Goal: Obtain resource: Download file/media

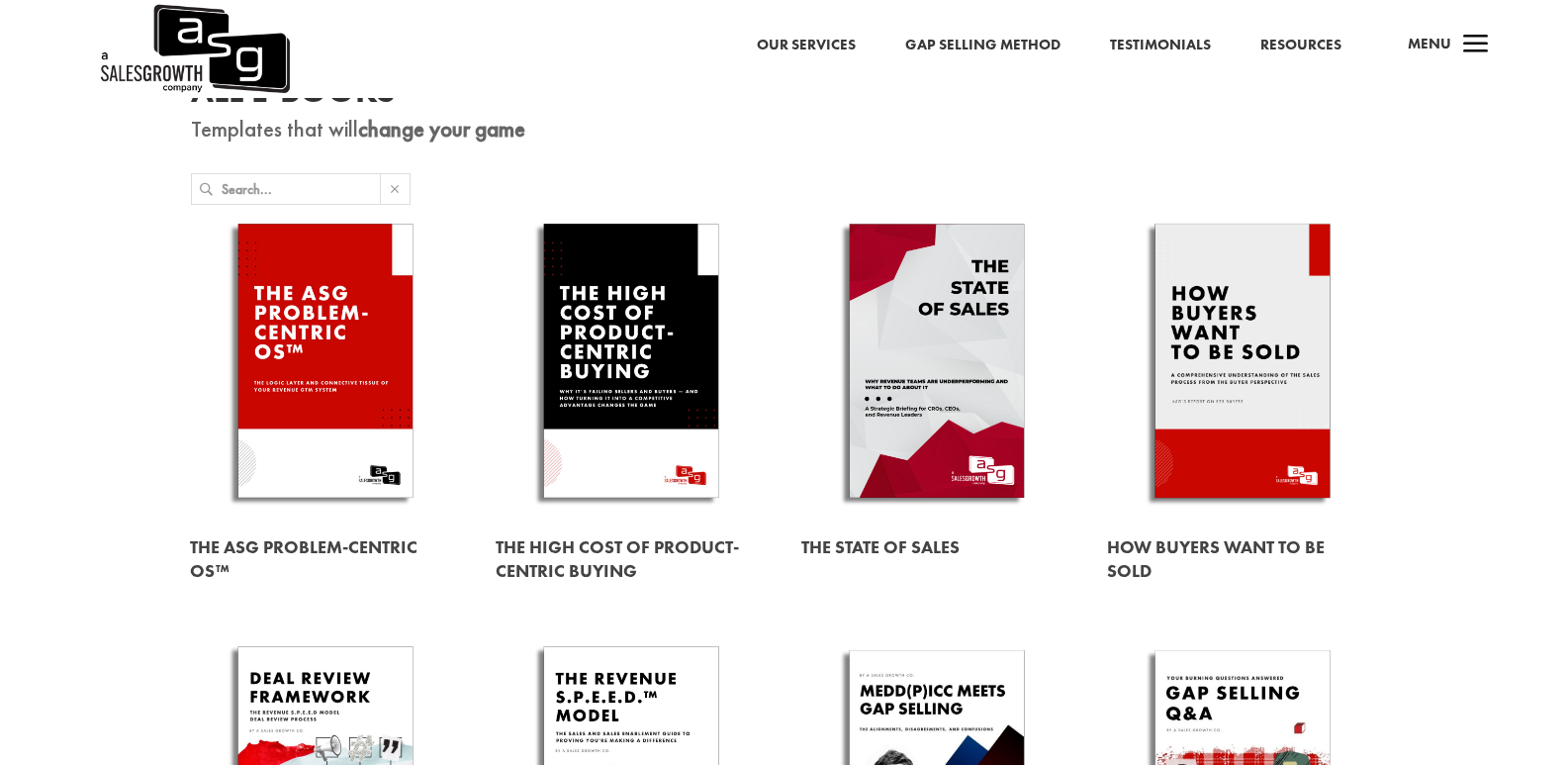
scroll to position [125, 0]
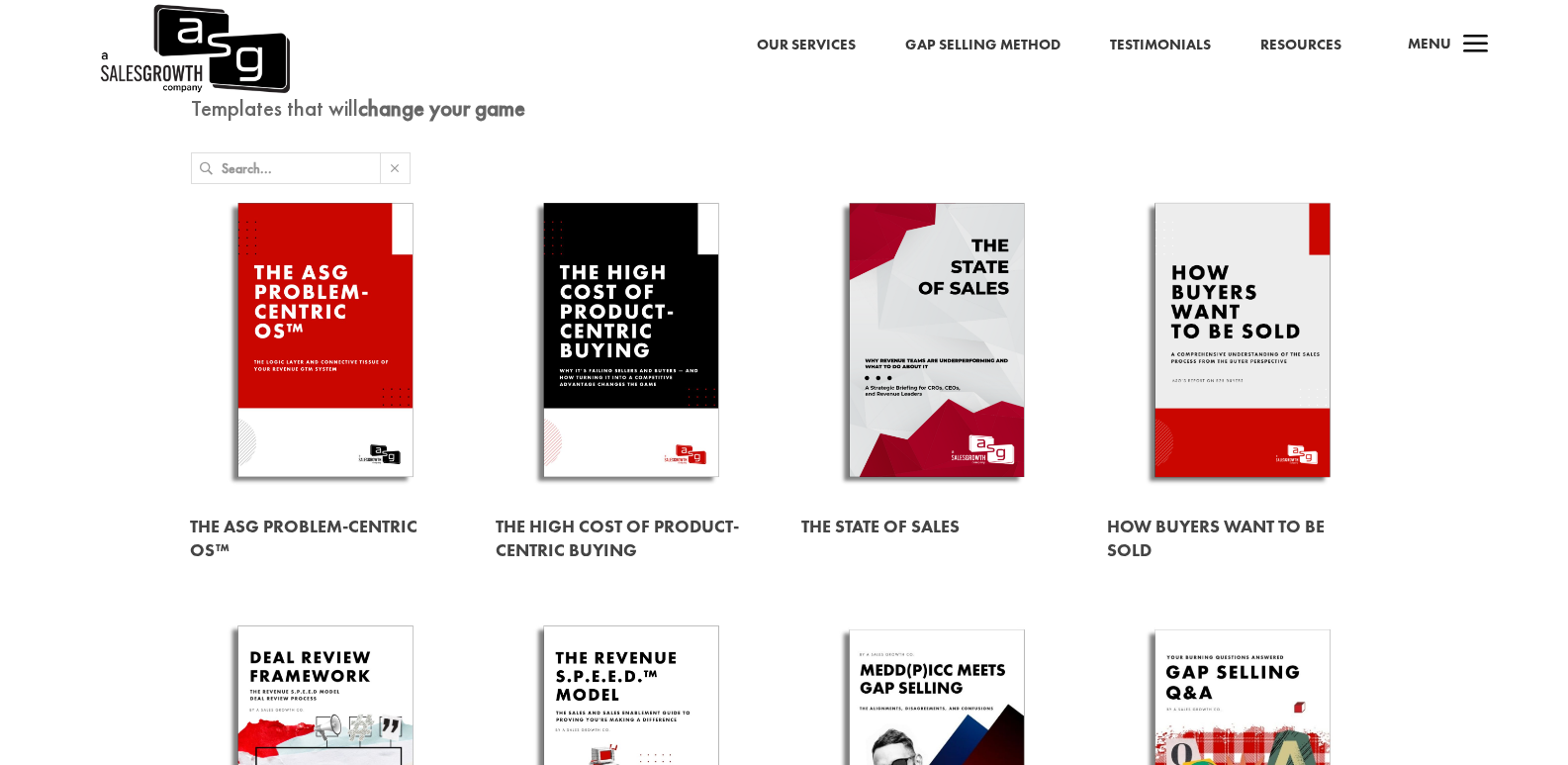
click at [1233, 326] on link at bounding box center [1242, 344] width 271 height 309
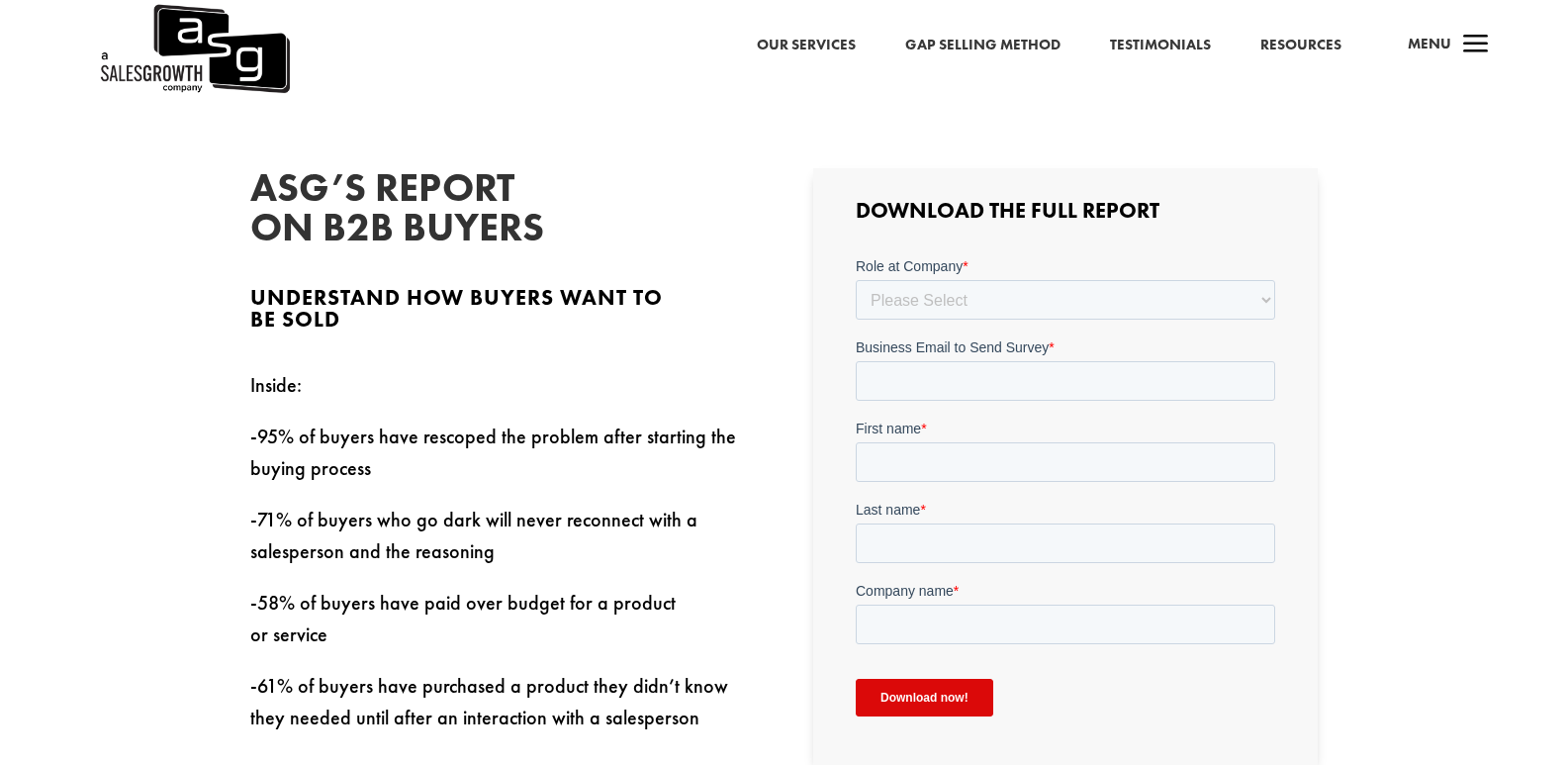
scroll to position [591, 0]
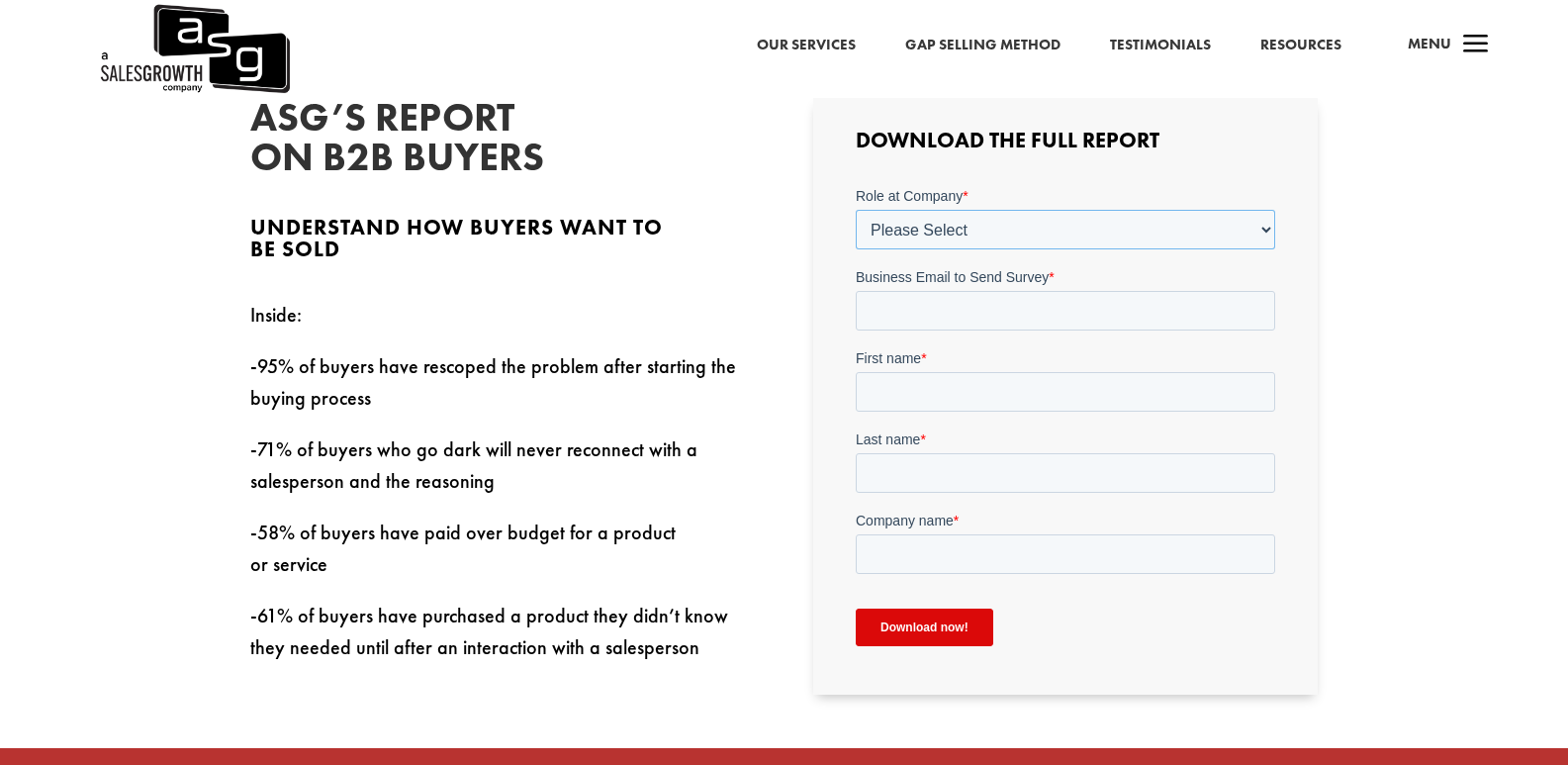
click at [996, 225] on select "Please Select C-Level (CRO, CSO, etc) Senior Leadership (VP of Sales, VP of Ena…" at bounding box center [1065, 229] width 419 height 40
select select "Individual Contributor (AE, SDR, CSM, etc)"
click at [856, 209] on select "Please Select C-Level (CRO, CSO, etc) Senior Leadership (VP of Sales, VP of Ena…" at bounding box center [1065, 229] width 419 height 40
click at [923, 303] on input "Business Email to Send Survey *" at bounding box center [1065, 310] width 419 height 40
paste input "kzjrjpjefyfmrlrqdo@nesopf.com"
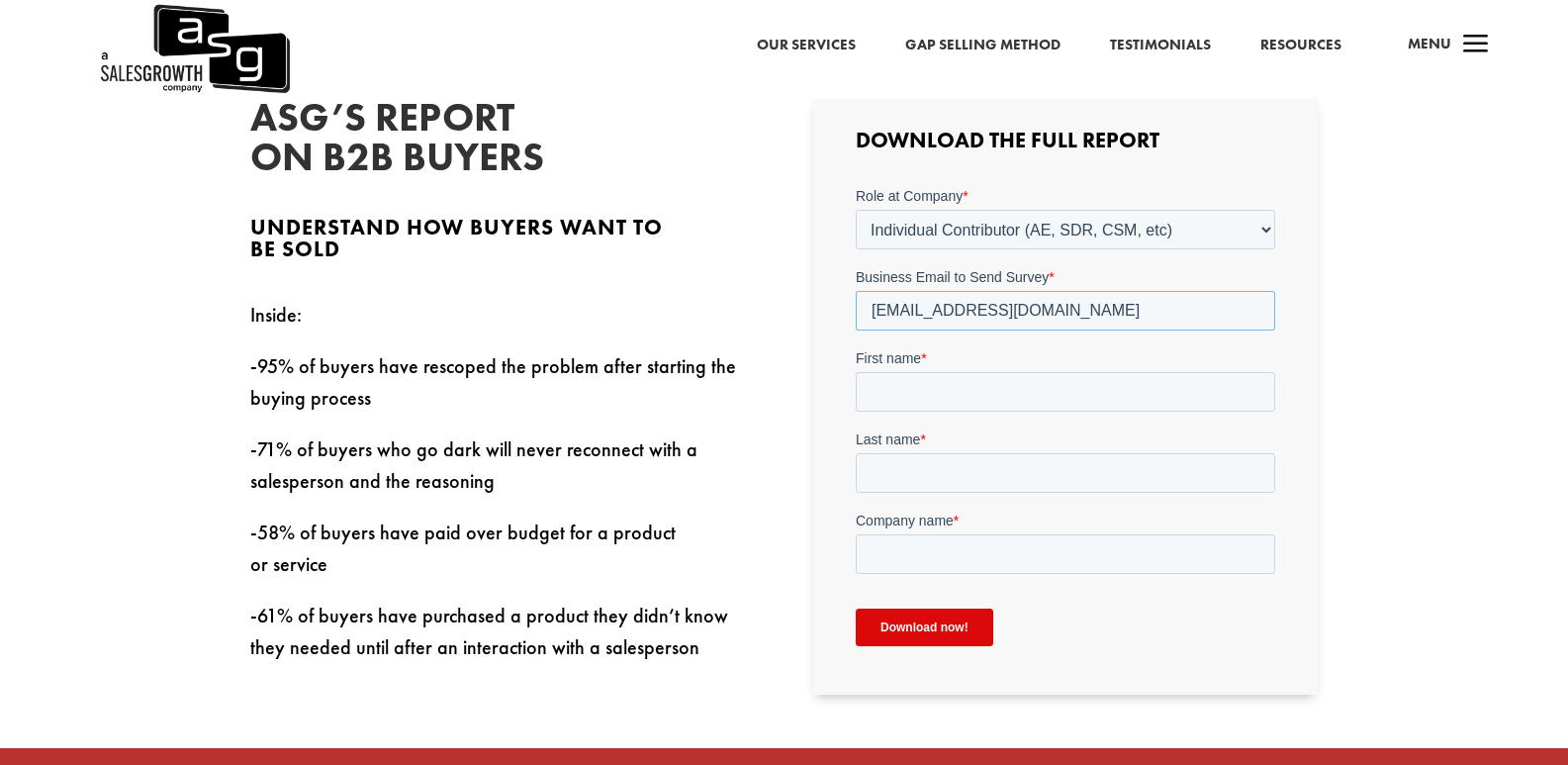
type input "kzjrjpjefyfmrlrqdo@nesopf.com"
click at [933, 403] on input "First name *" at bounding box center [1065, 391] width 419 height 40
type input "manoj"
type input "MUDALIYA"
type input "SWASTIK"
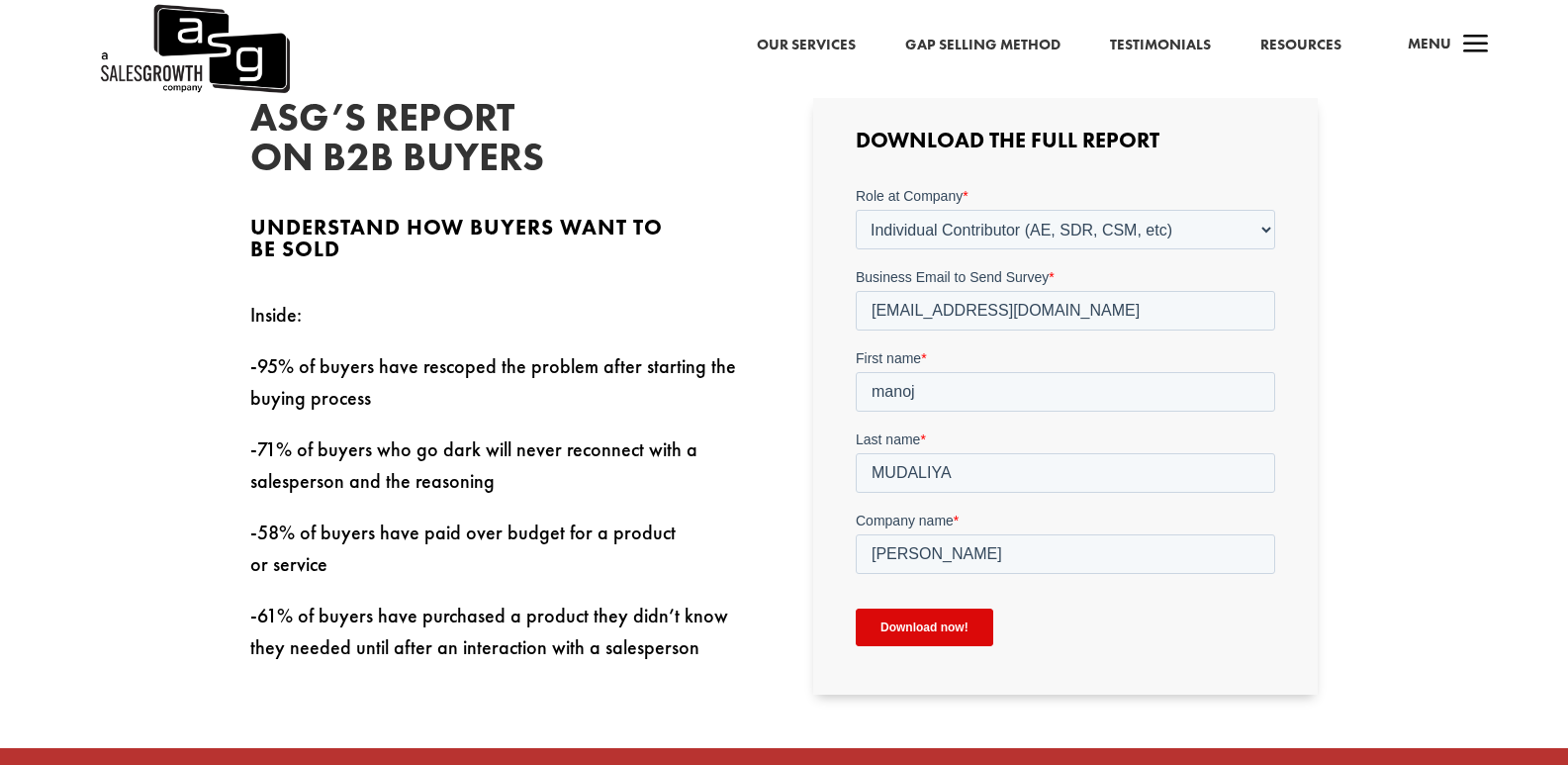
click at [856, 608] on input "Download now!" at bounding box center [925, 627] width 137 height 38
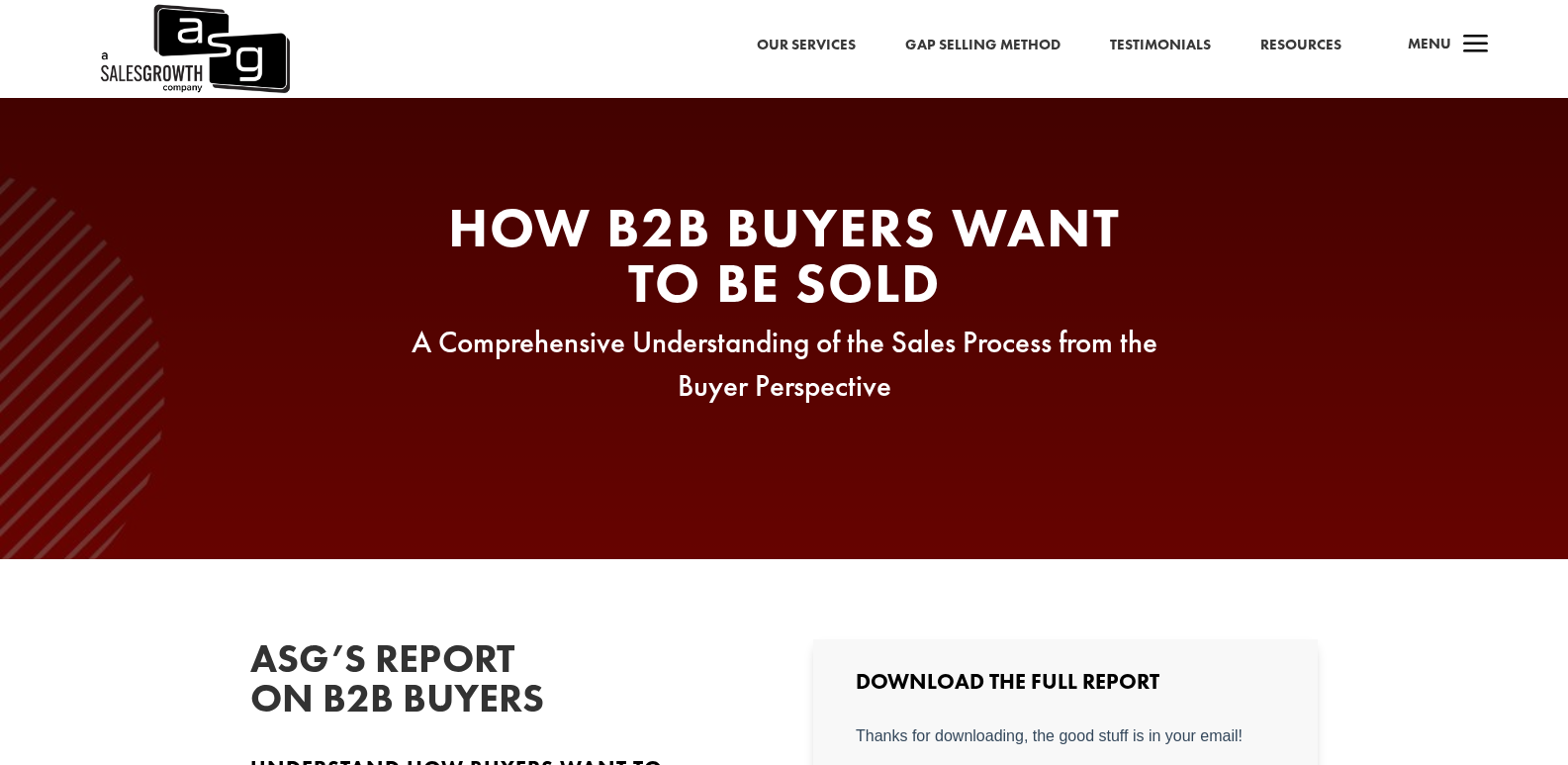
scroll to position [0, 0]
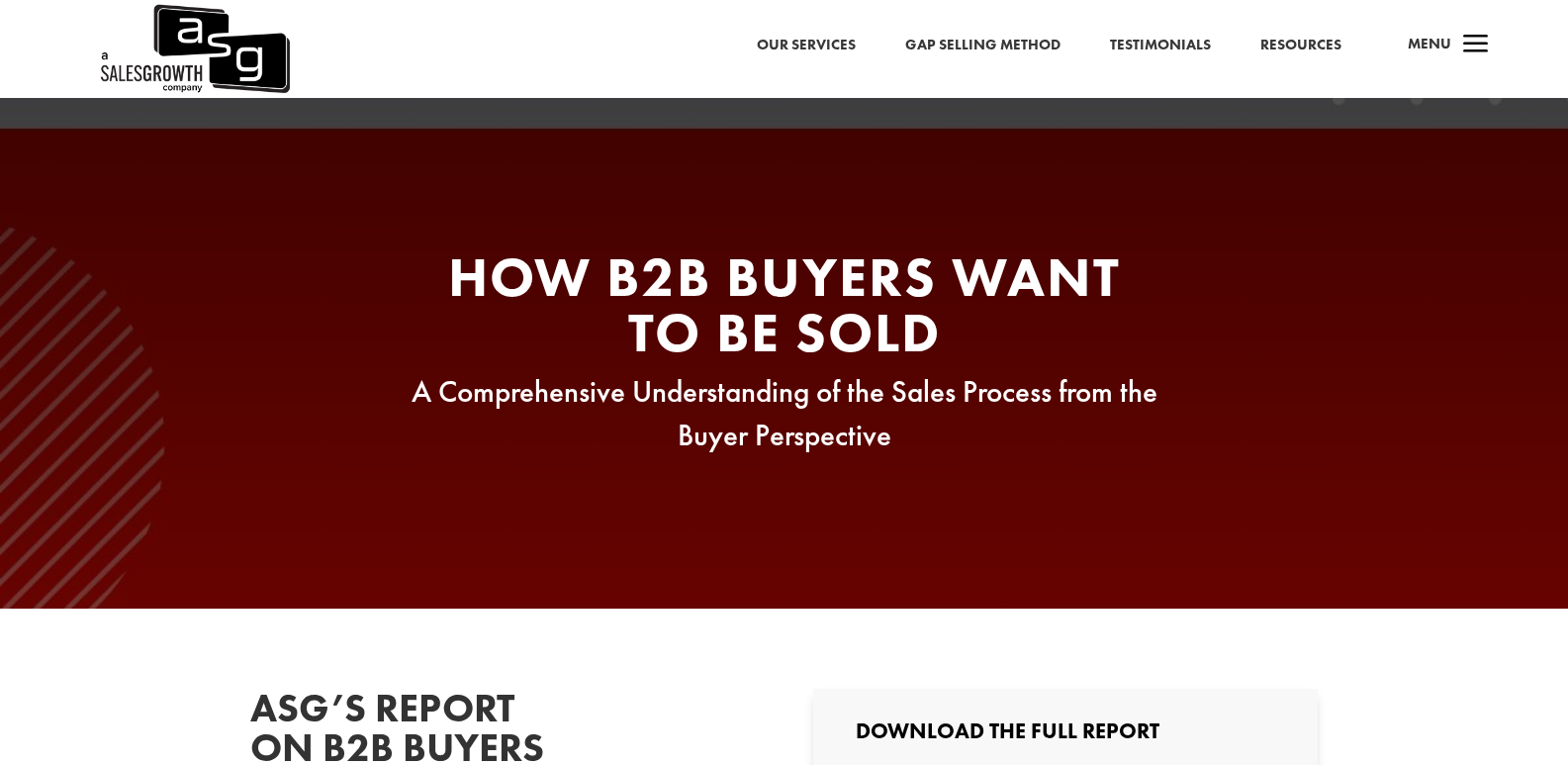
click at [244, 31] on img at bounding box center [193, 49] width 192 height 98
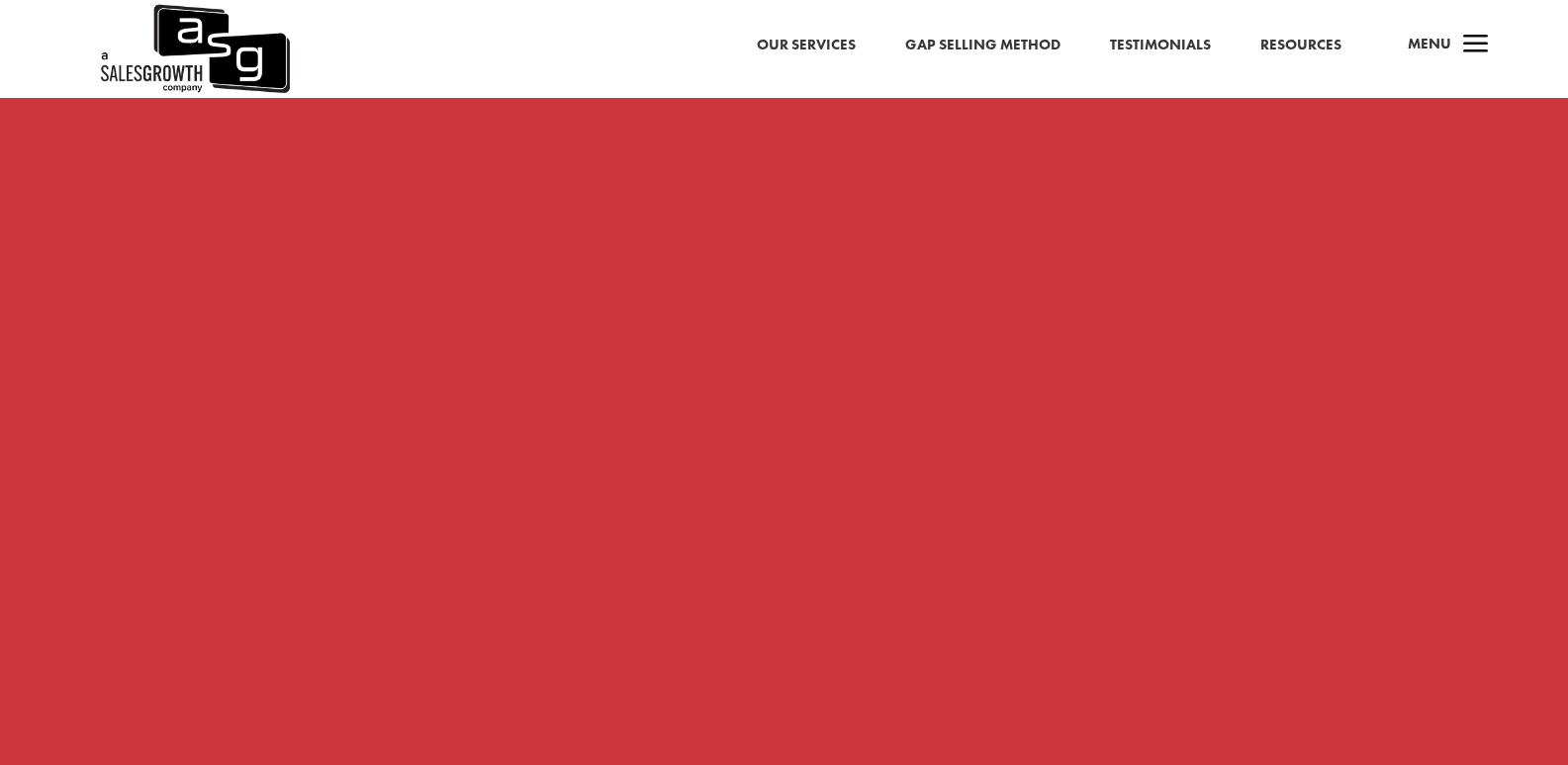
scroll to position [1573, 0]
click at [1297, 53] on link "Resources" at bounding box center [1301, 46] width 82 height 26
click at [1470, 39] on span "a" at bounding box center [1476, 46] width 40 height 40
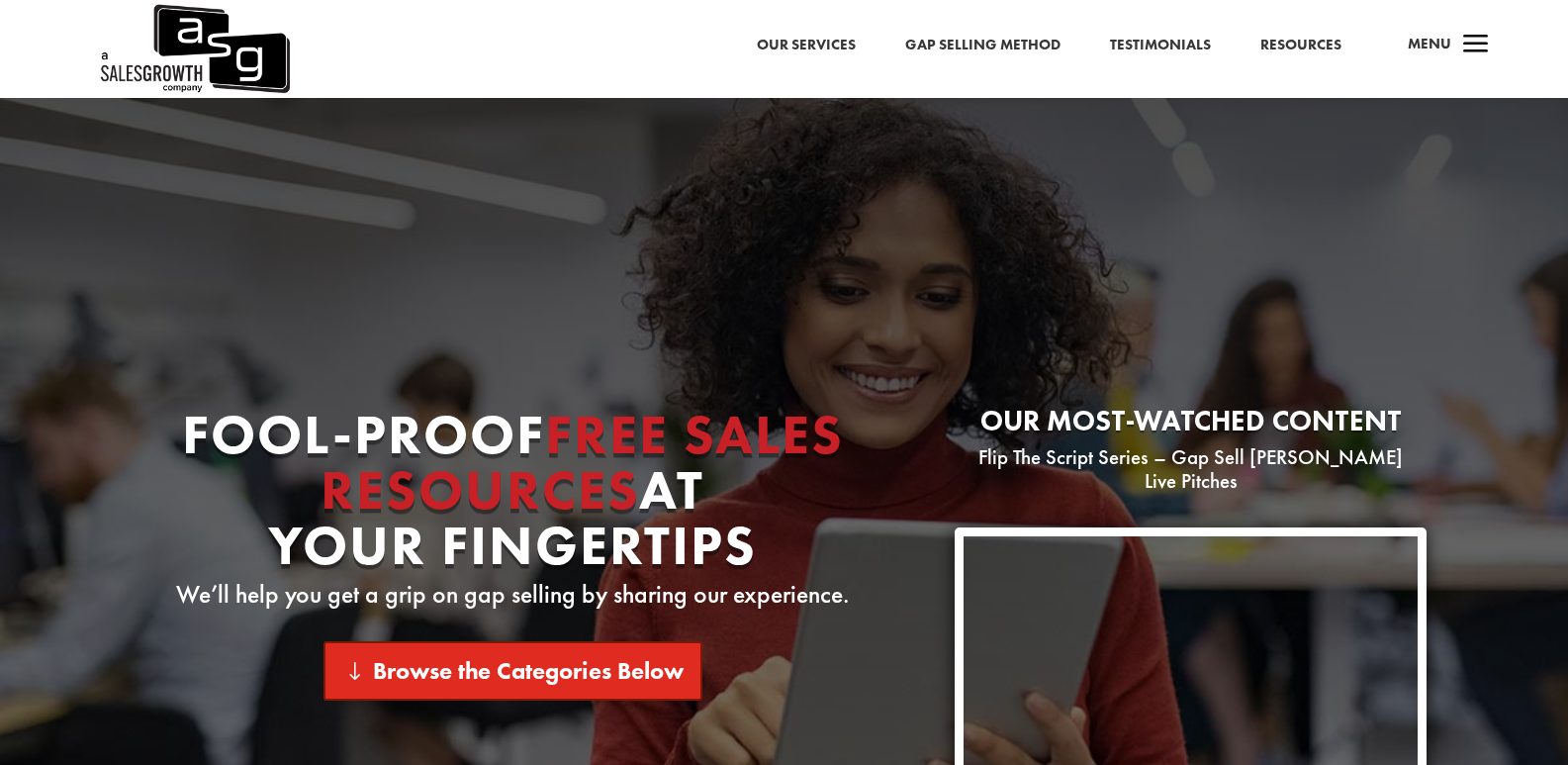
click at [403, 673] on link "Browse the Categories Below" at bounding box center [513, 670] width 379 height 59
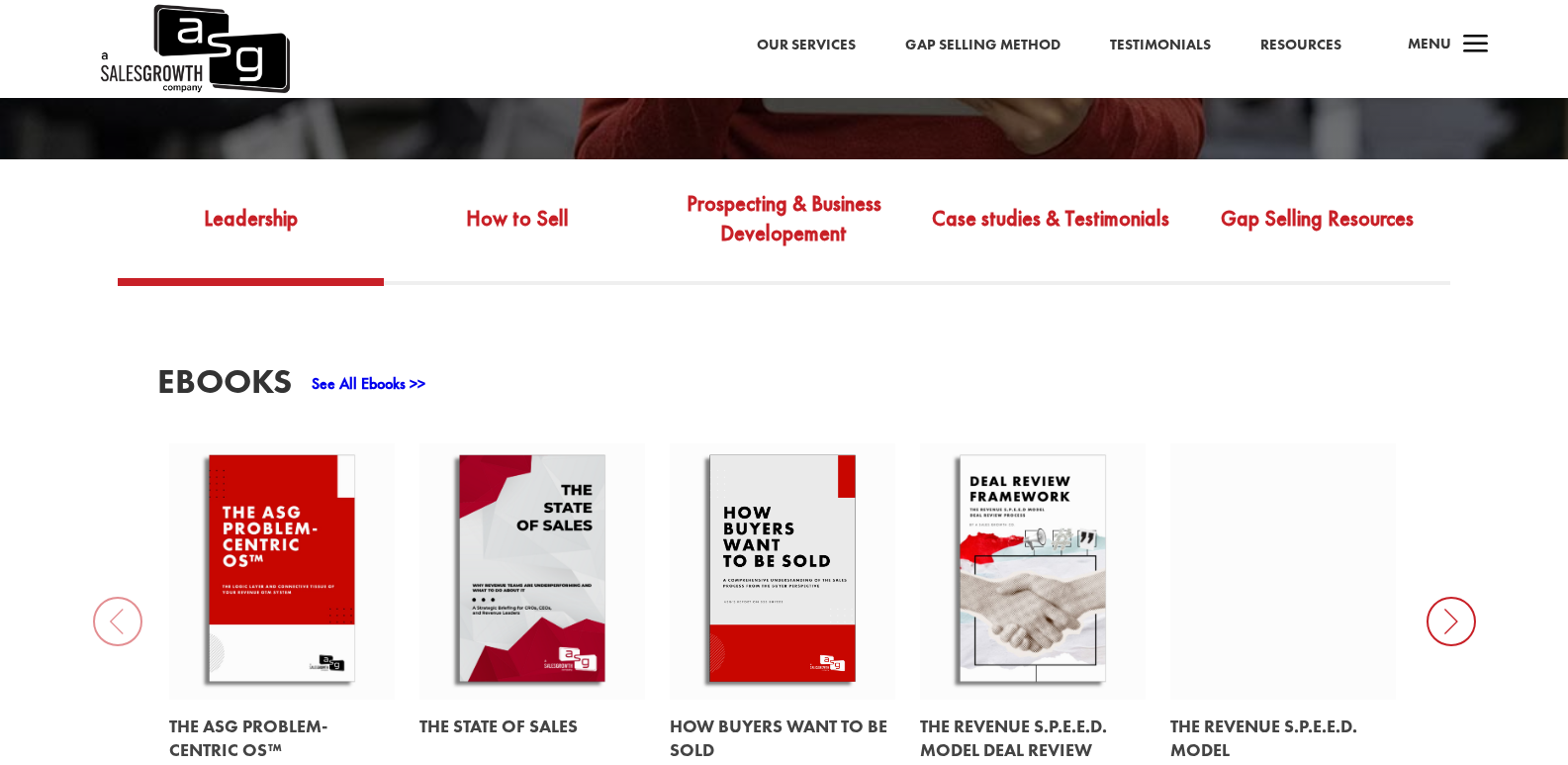
scroll to position [715, 0]
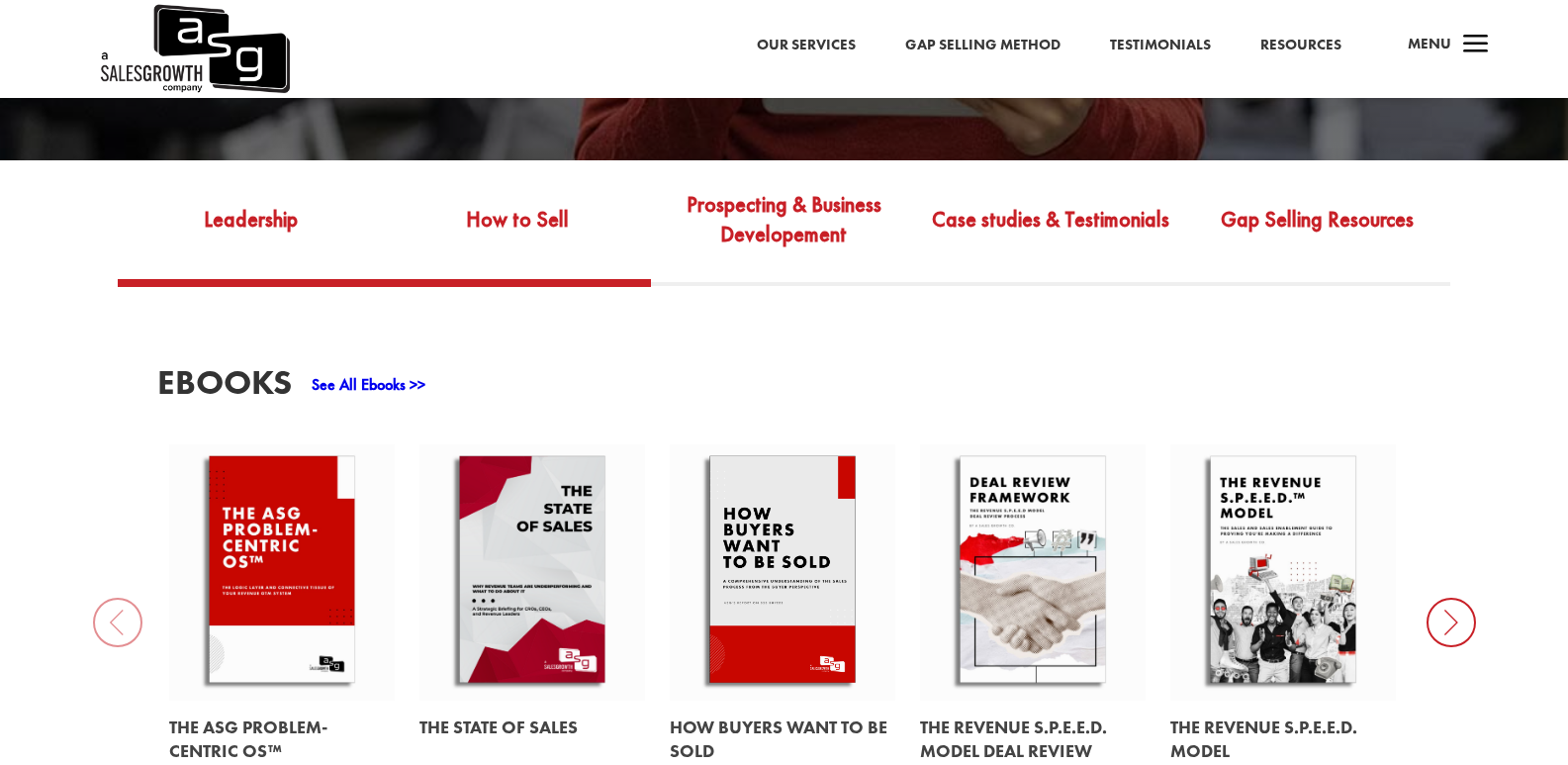
click at [536, 187] on link "How to Sell" at bounding box center [517, 233] width 266 height 93
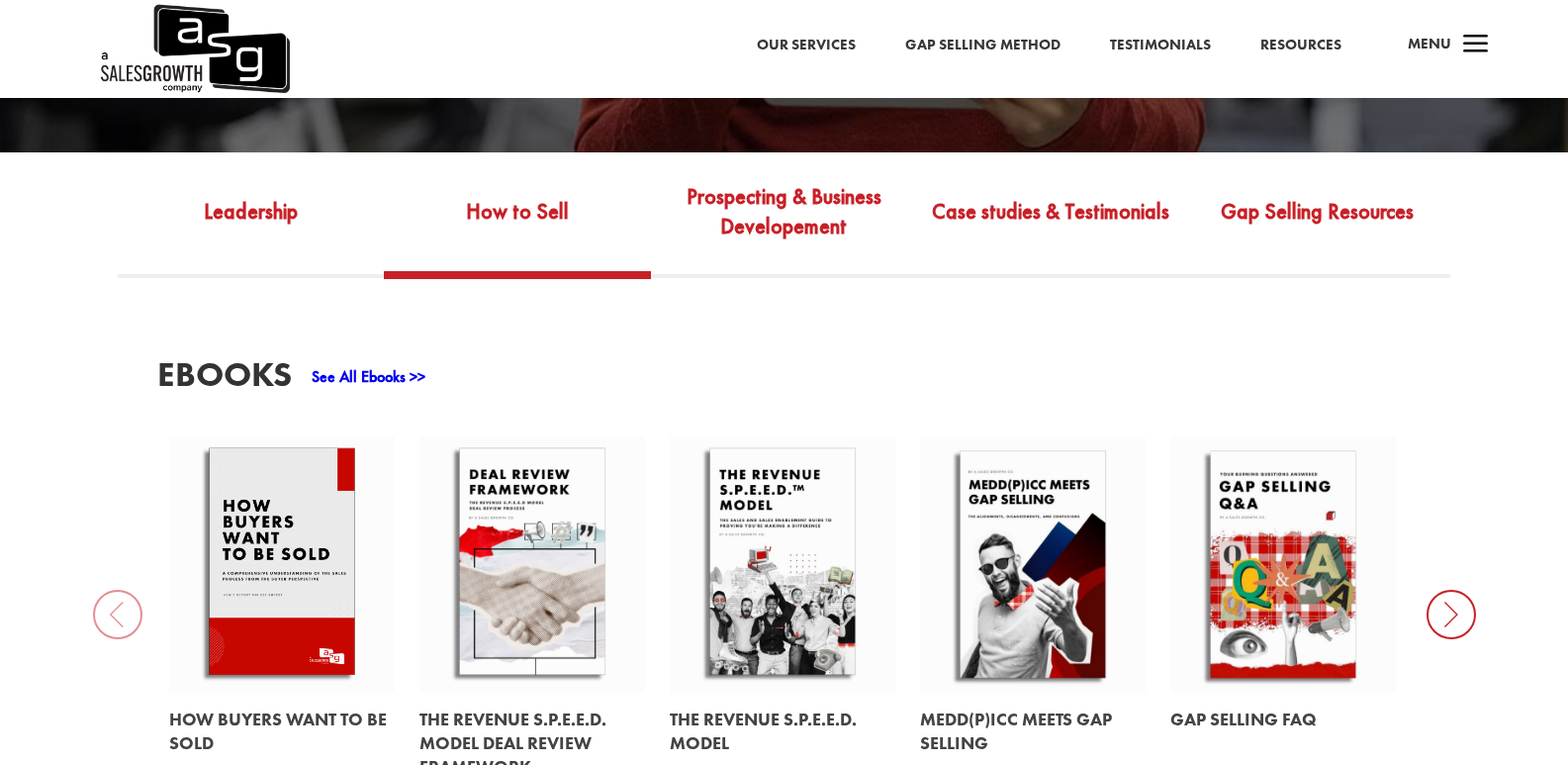
scroll to position [719, 0]
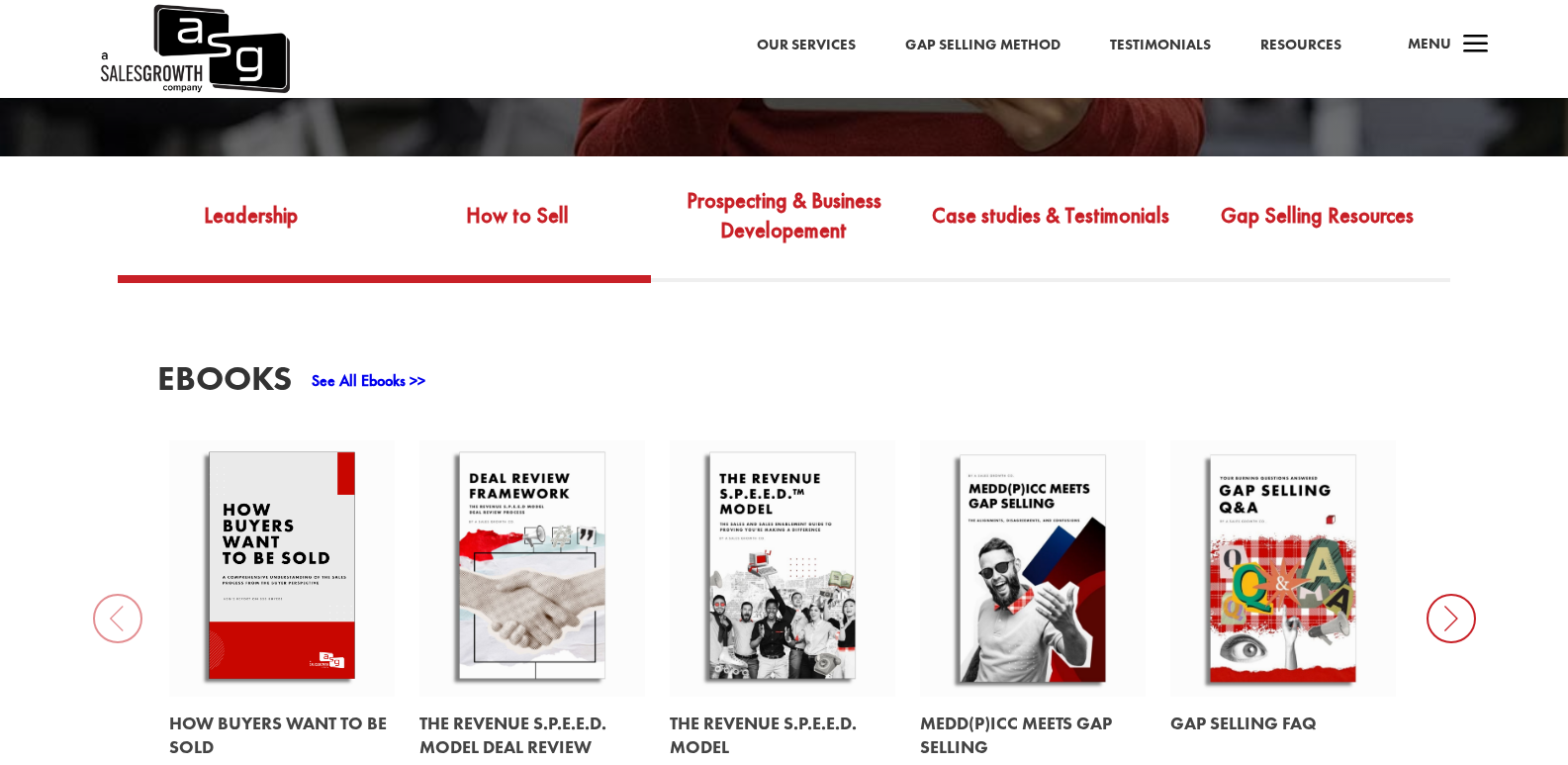
click at [265, 189] on link "Leadership" at bounding box center [250, 229] width 266 height 93
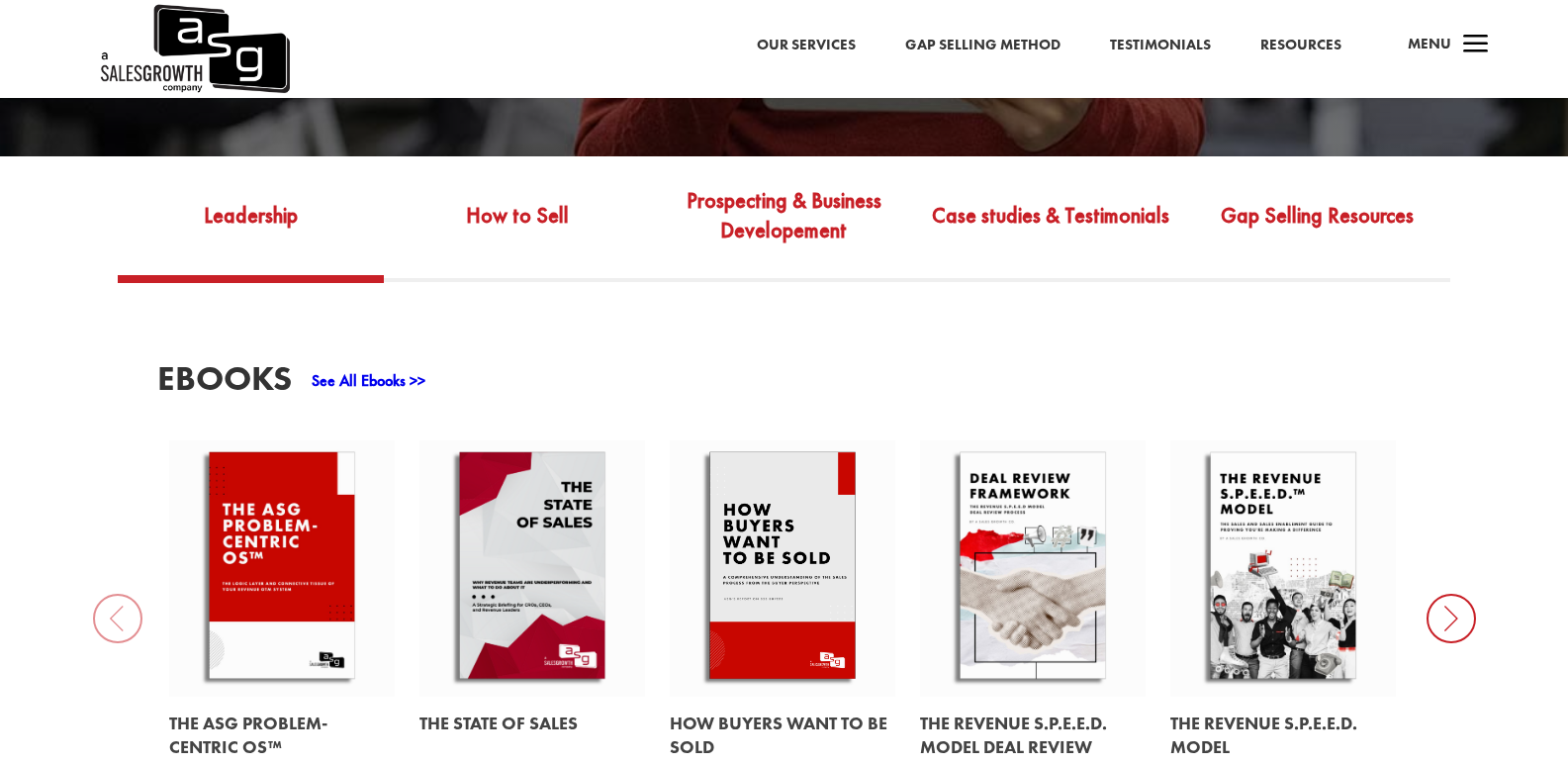
click at [393, 371] on link "See All Ebooks >>" at bounding box center [368, 381] width 113 height 21
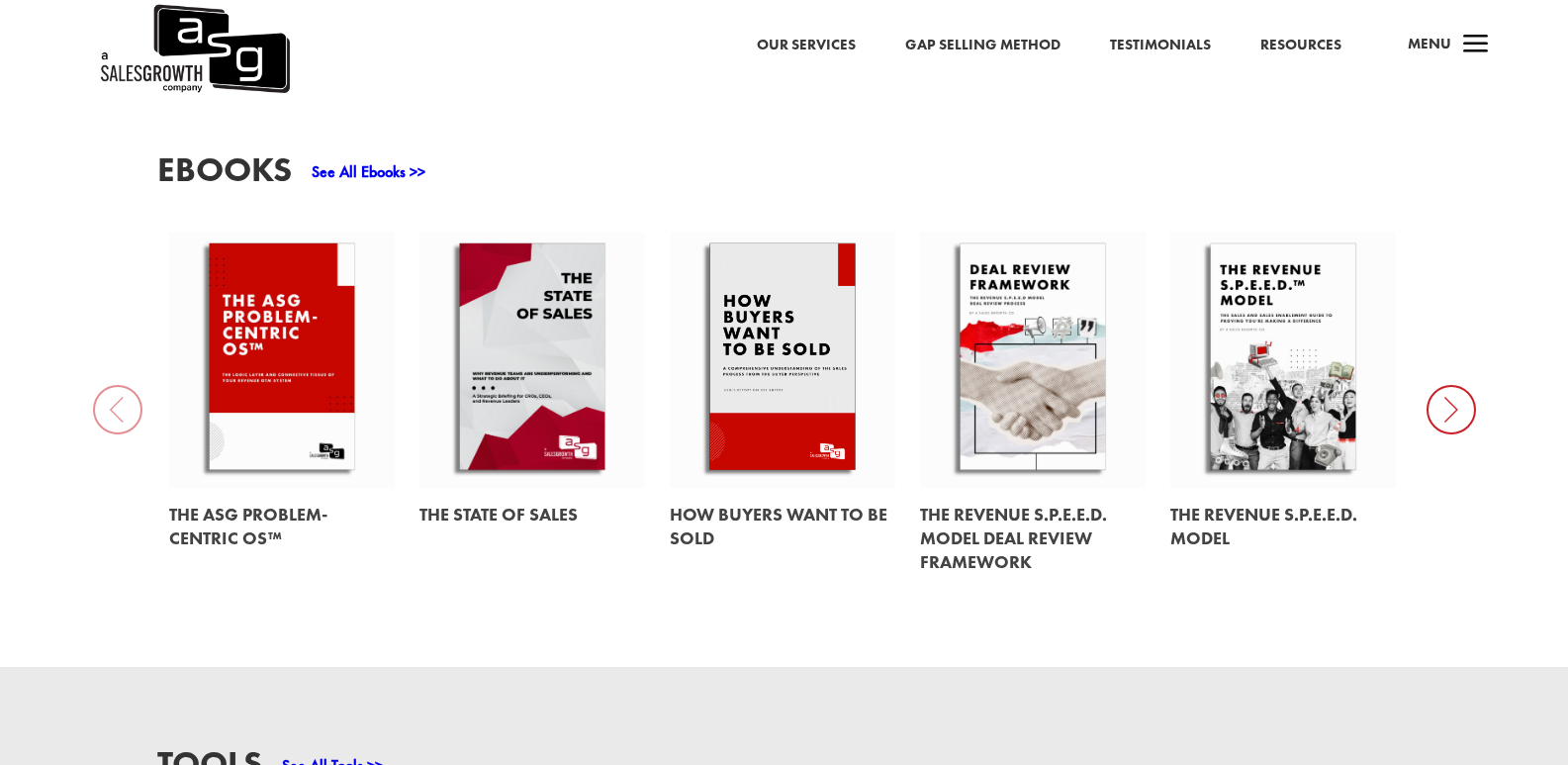
scroll to position [916, 0]
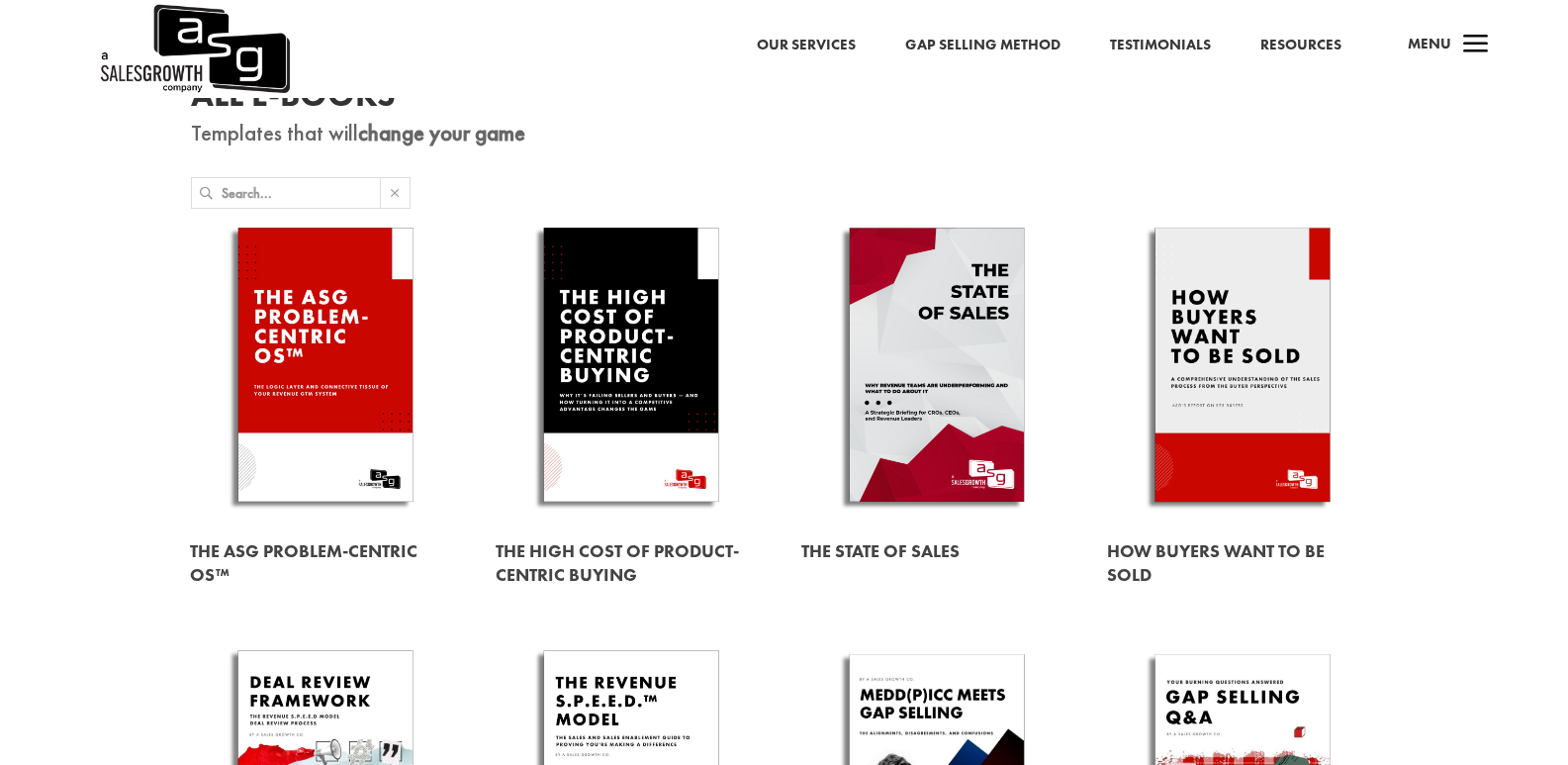
scroll to position [57, 0]
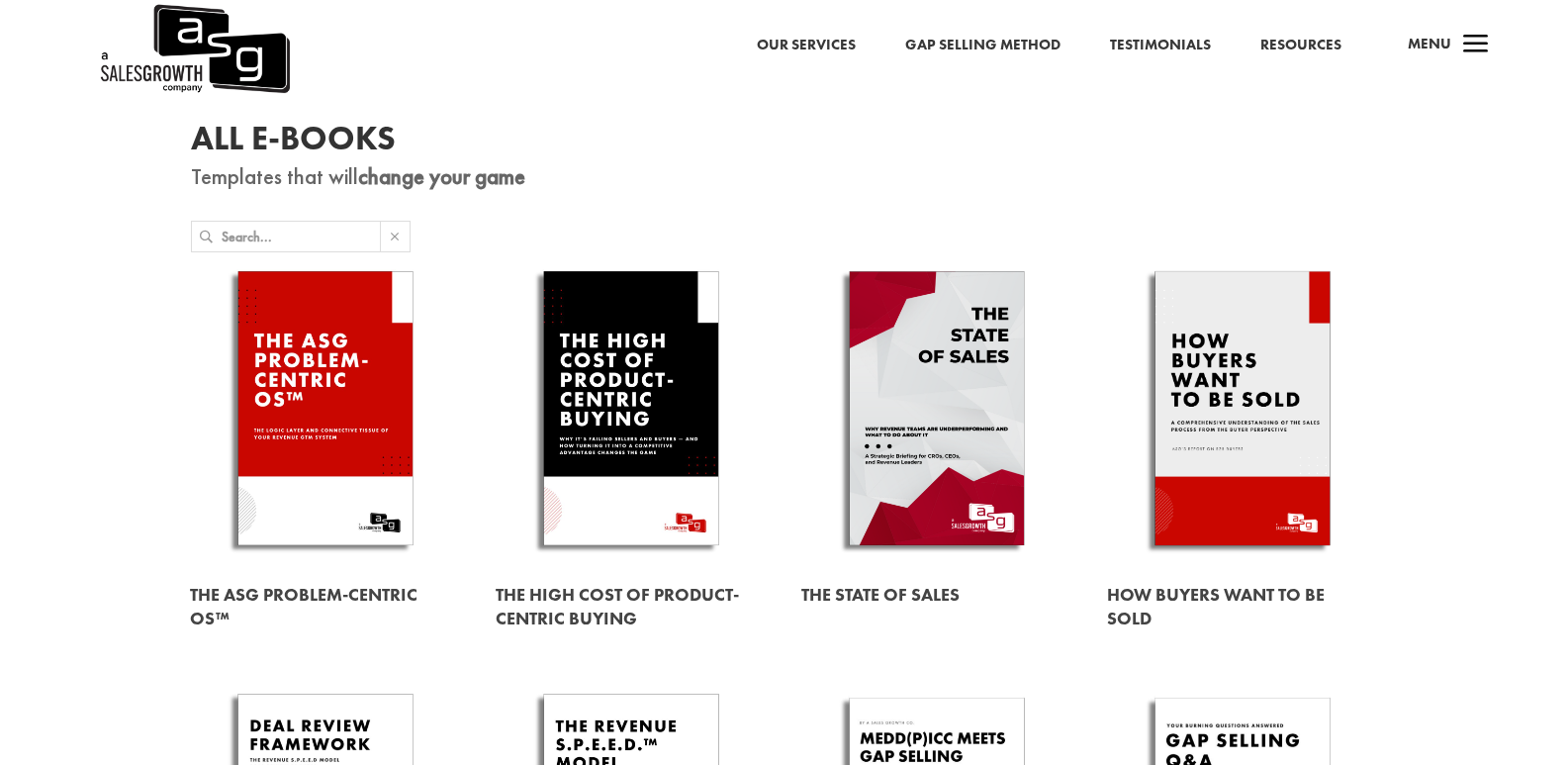
click at [960, 442] on link at bounding box center [937, 411] width 271 height 309
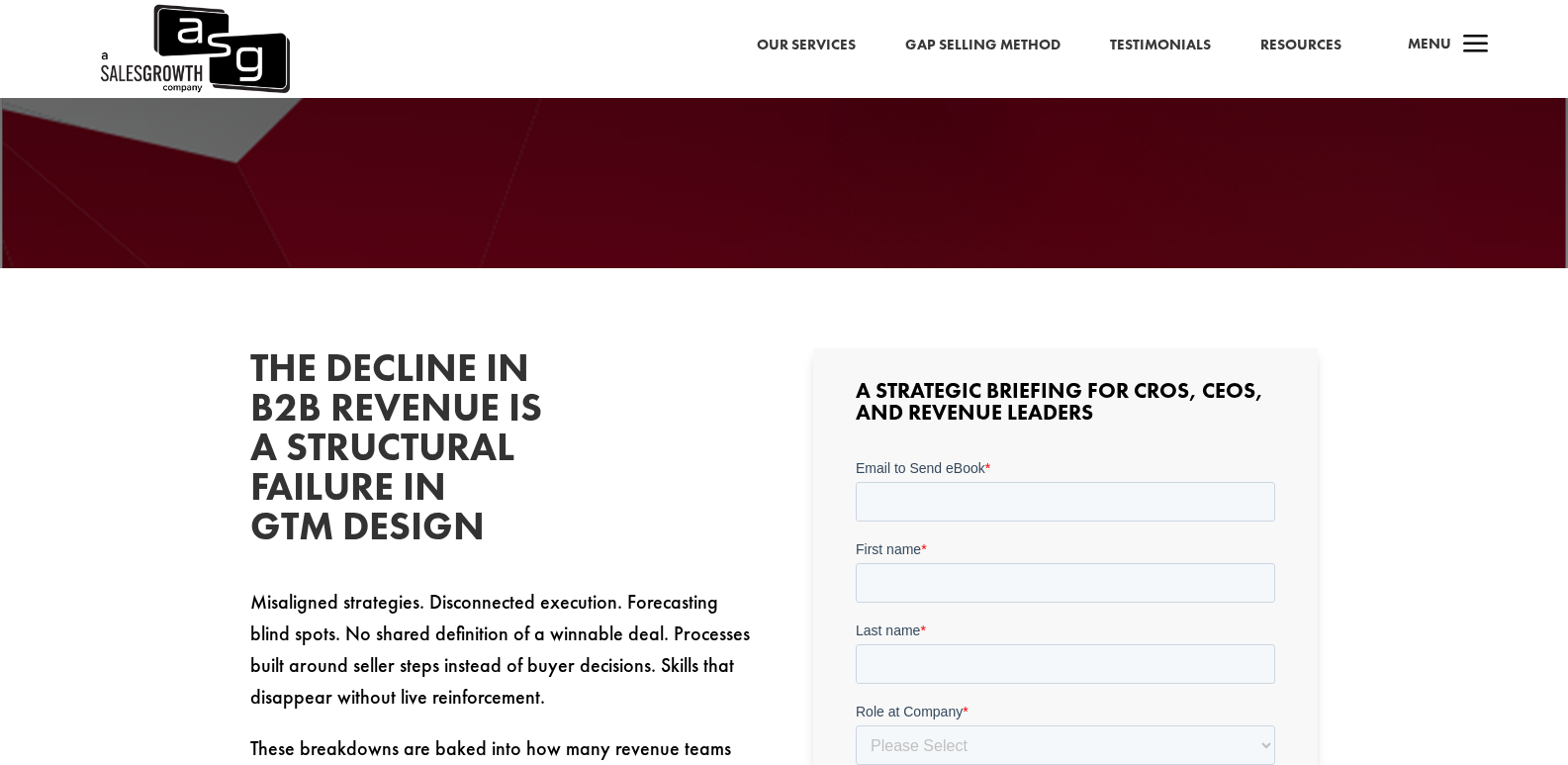
scroll to position [294, 0]
